Goal: Connect with others

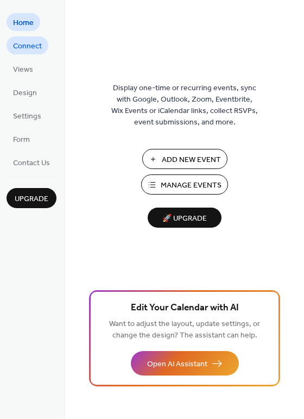
click at [29, 47] on span "Connect" at bounding box center [27, 46] width 29 height 11
click at [21, 47] on span "Connect" at bounding box center [27, 46] width 29 height 11
